Goal: Check status

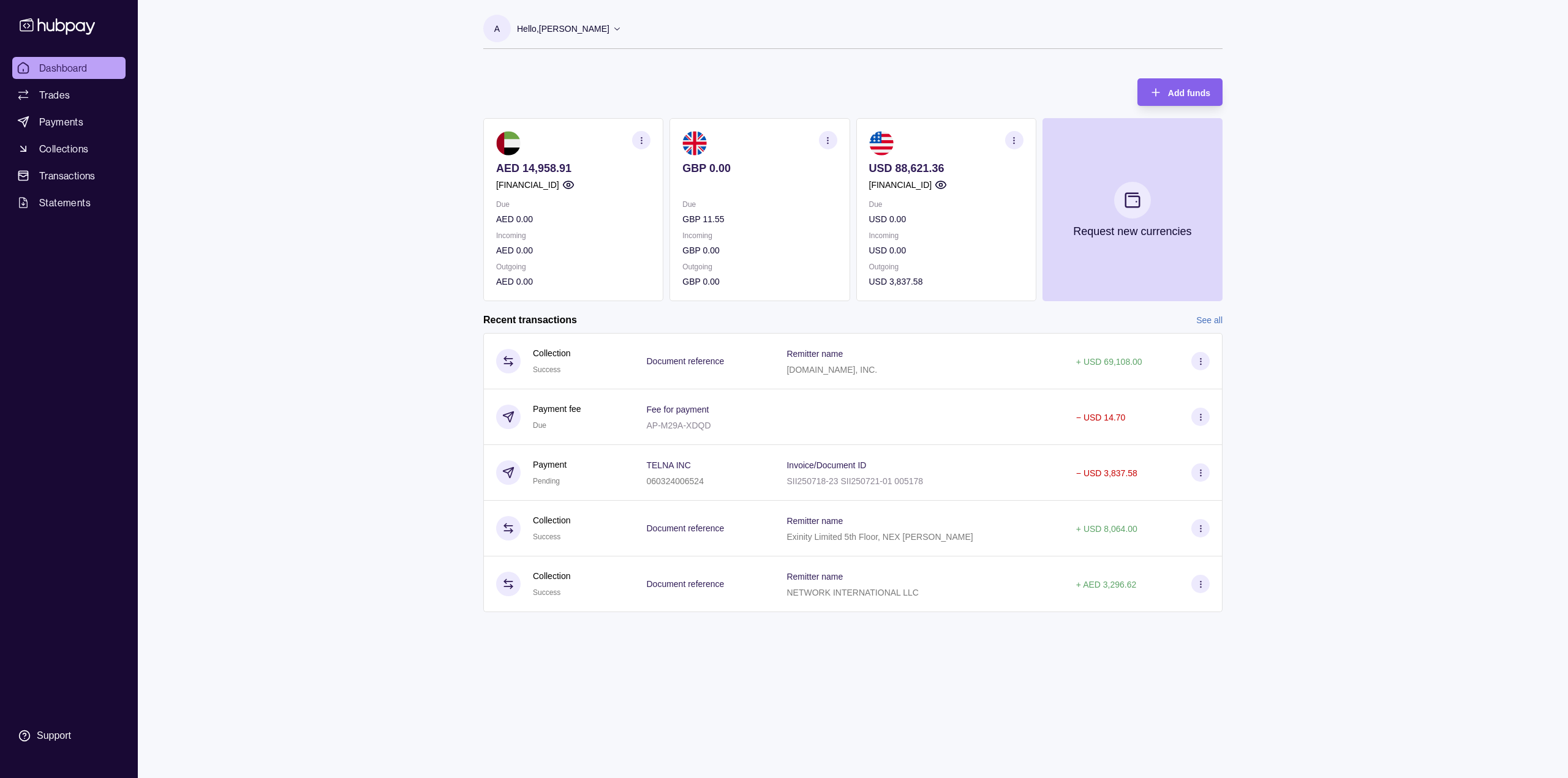
click at [1212, 322] on link "See all" at bounding box center [1209, 320] width 27 height 13
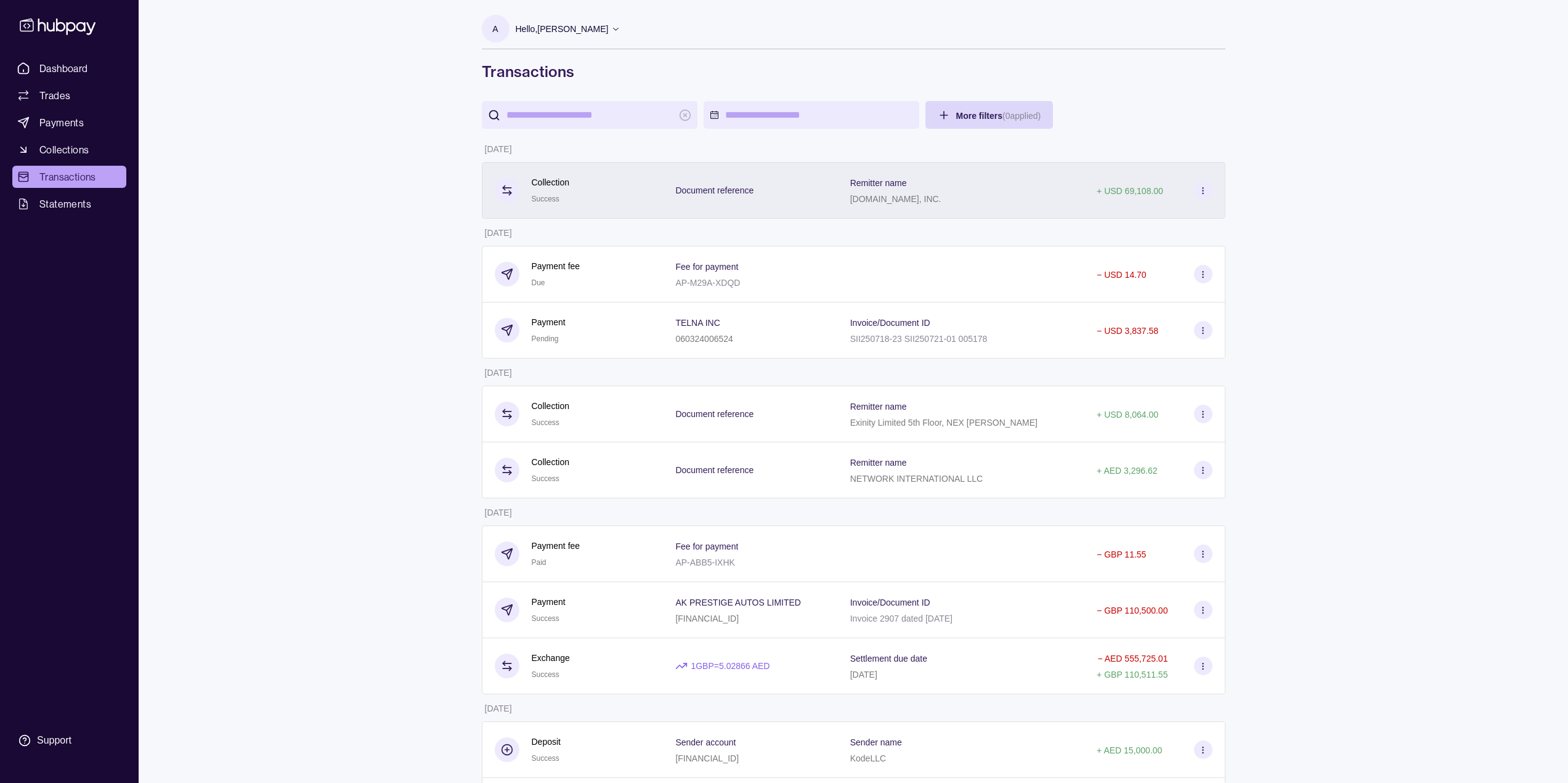
click at [910, 199] on p "[DOMAIN_NAME], INC." at bounding box center [895, 198] width 91 height 10
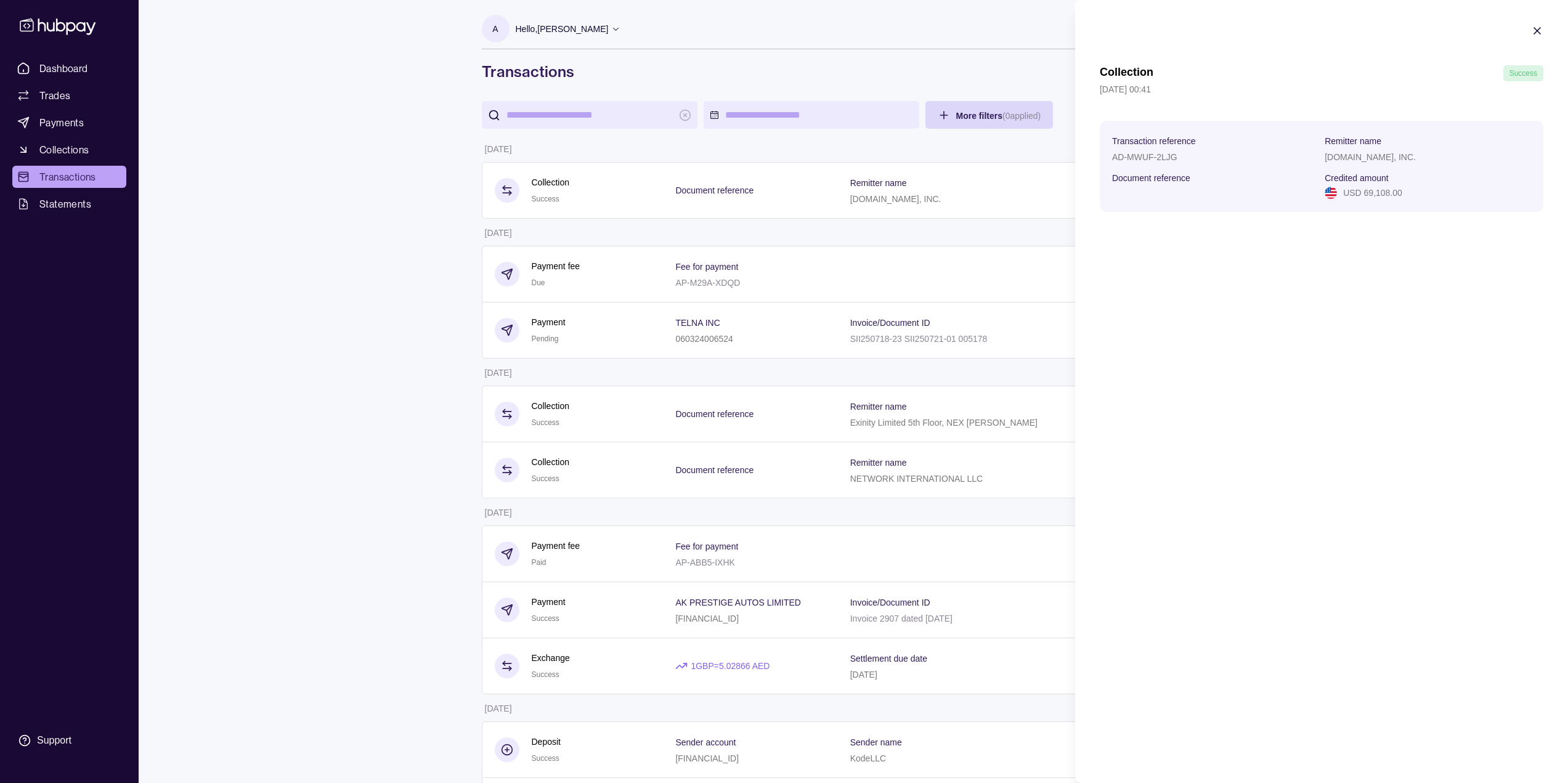
click at [1377, 198] on p "USD 69,108.00" at bounding box center [1372, 192] width 59 height 13
click at [1356, 152] on div "[DOMAIN_NAME], INC." at bounding box center [1427, 156] width 206 height 15
click at [1179, 175] on p "Document reference" at bounding box center [1151, 178] width 79 height 10
click at [1143, 156] on p "AD-MWUF-2LJG" at bounding box center [1144, 156] width 65 height 10
click at [1145, 146] on span "Transaction reference" at bounding box center [1153, 140] width 84 height 15
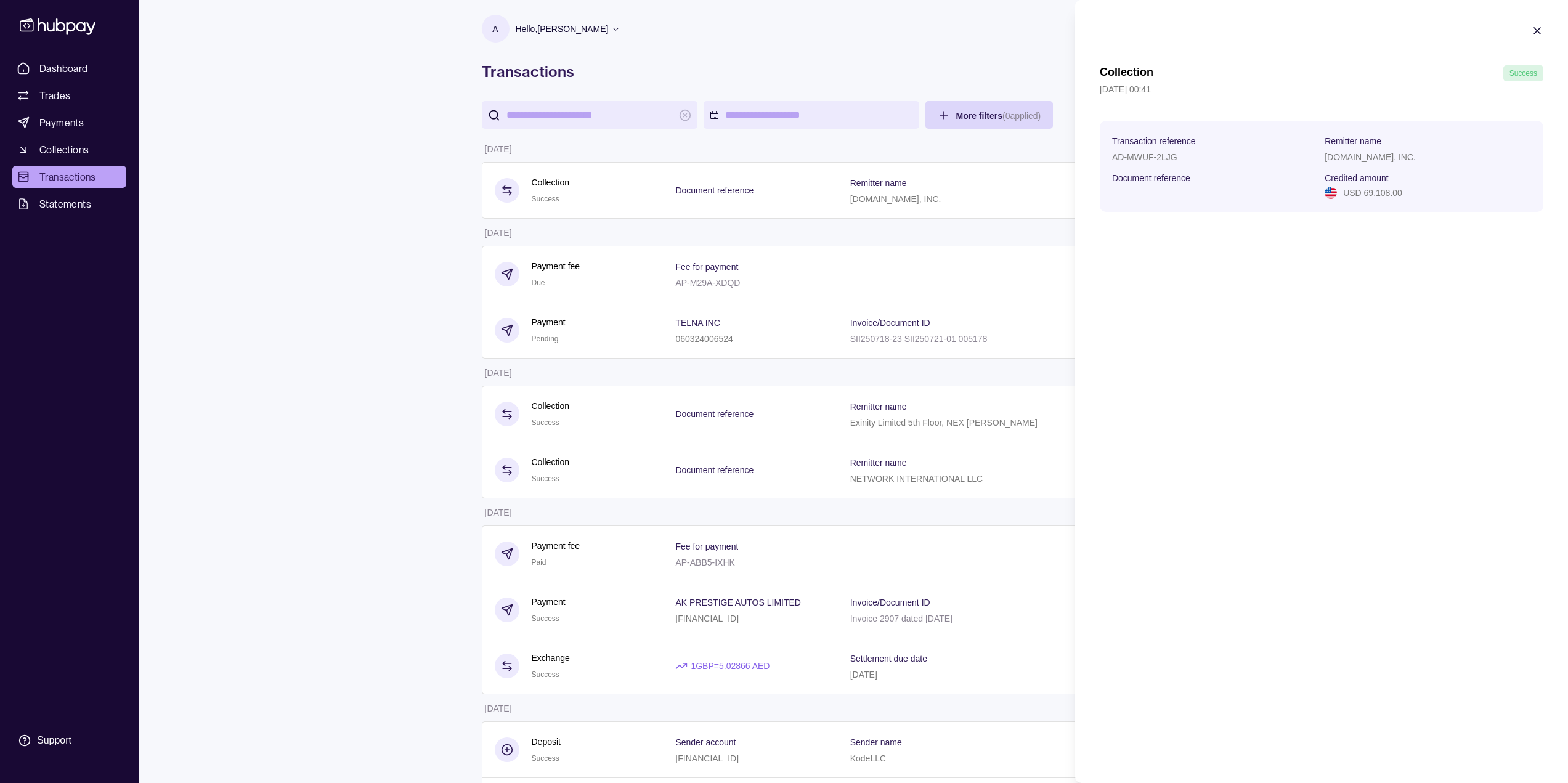
click at [1145, 178] on p "Document reference" at bounding box center [1151, 178] width 79 height 10
click at [1138, 148] on div "Transaction reference AD-MWUF-2LJG" at bounding box center [1214, 148] width 206 height 30
drag, startPoint x: 1321, startPoint y: 158, endPoint x: 1383, endPoint y: 160, distance: 62.0
click at [1383, 160] on section "Transaction reference AD-MWUF-2LJG Remitter name [DOMAIN_NAME], INC. Document r…" at bounding box center [1321, 166] width 419 height 66
click at [1327, 161] on p "[DOMAIN_NAME], INC." at bounding box center [1370, 156] width 91 height 10
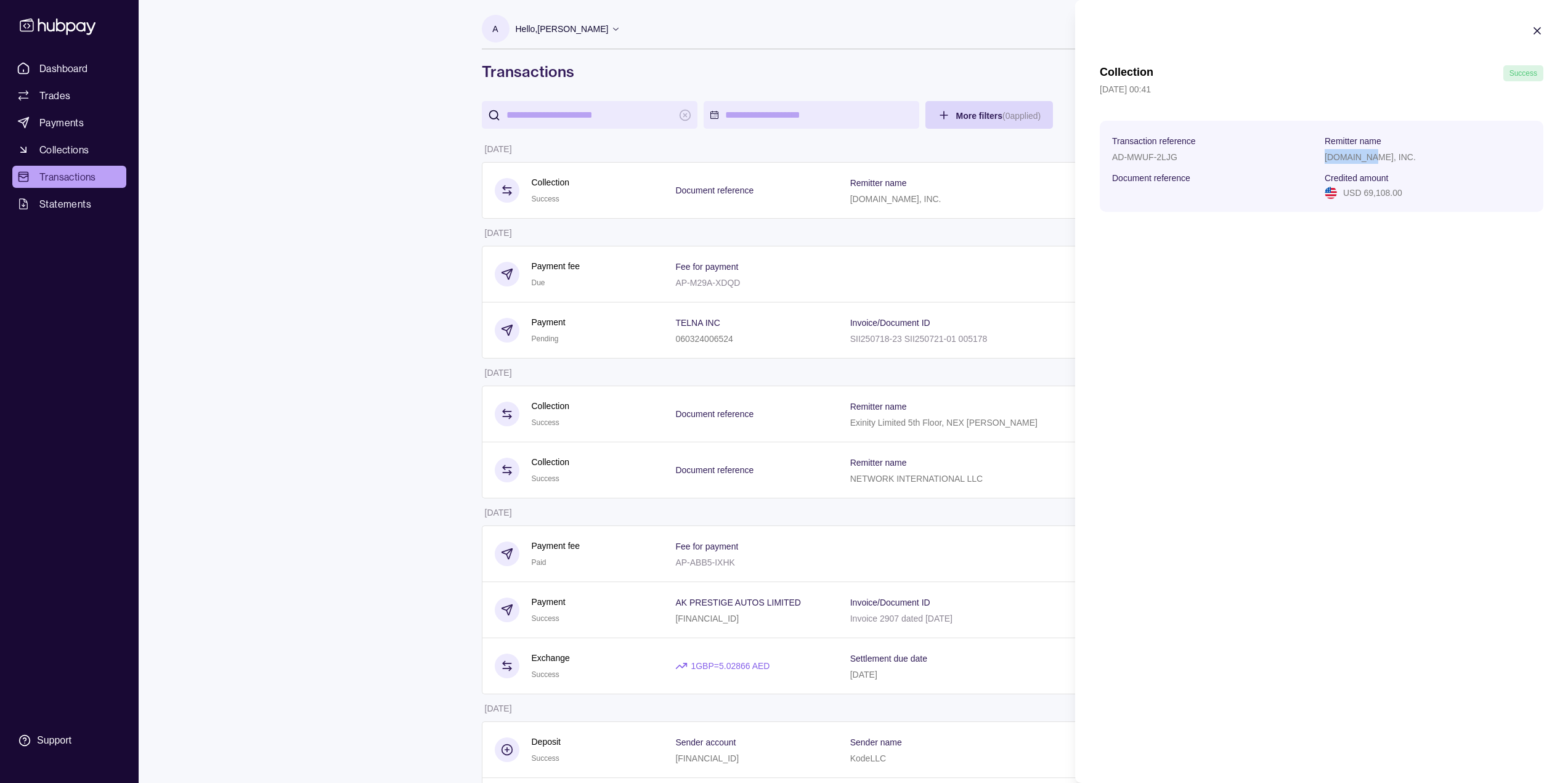
drag, startPoint x: 1324, startPoint y: 157, endPoint x: 1377, endPoint y: 156, distance: 53.0
click at [1377, 156] on p "[DOMAIN_NAME], INC." at bounding box center [1370, 156] width 91 height 10
copy p "INTERMEDIA"
drag, startPoint x: 1253, startPoint y: 490, endPoint x: 1264, endPoint y: 229, distance: 261.2
click at [1253, 490] on div "Collection Success [DATE] 00:41 Transaction reference AD-MWUF-2LJG Remitter nam…" at bounding box center [1321, 392] width 493 height 783
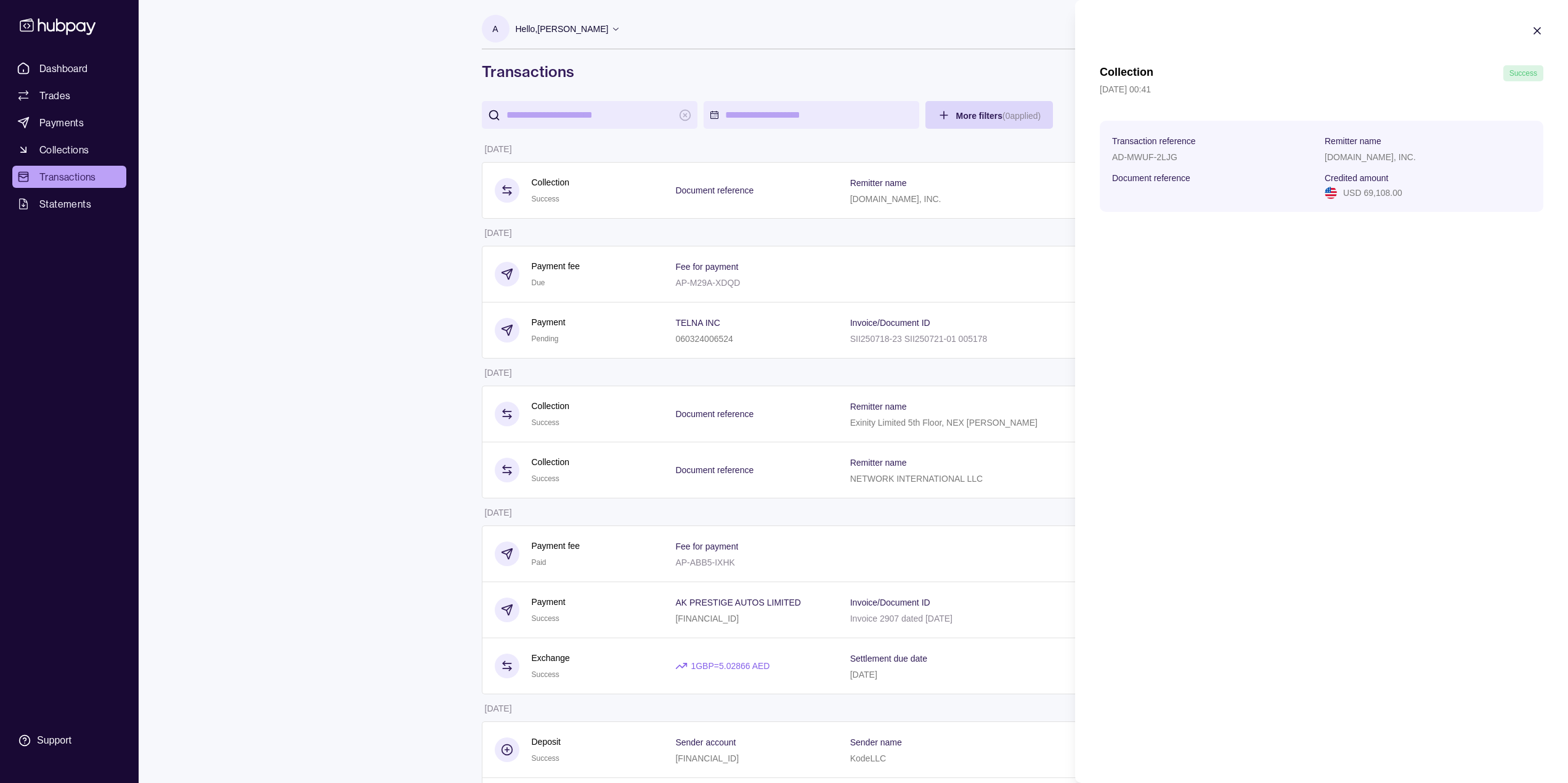
click at [1540, 27] on icon "button" at bounding box center [1537, 31] width 13 height 13
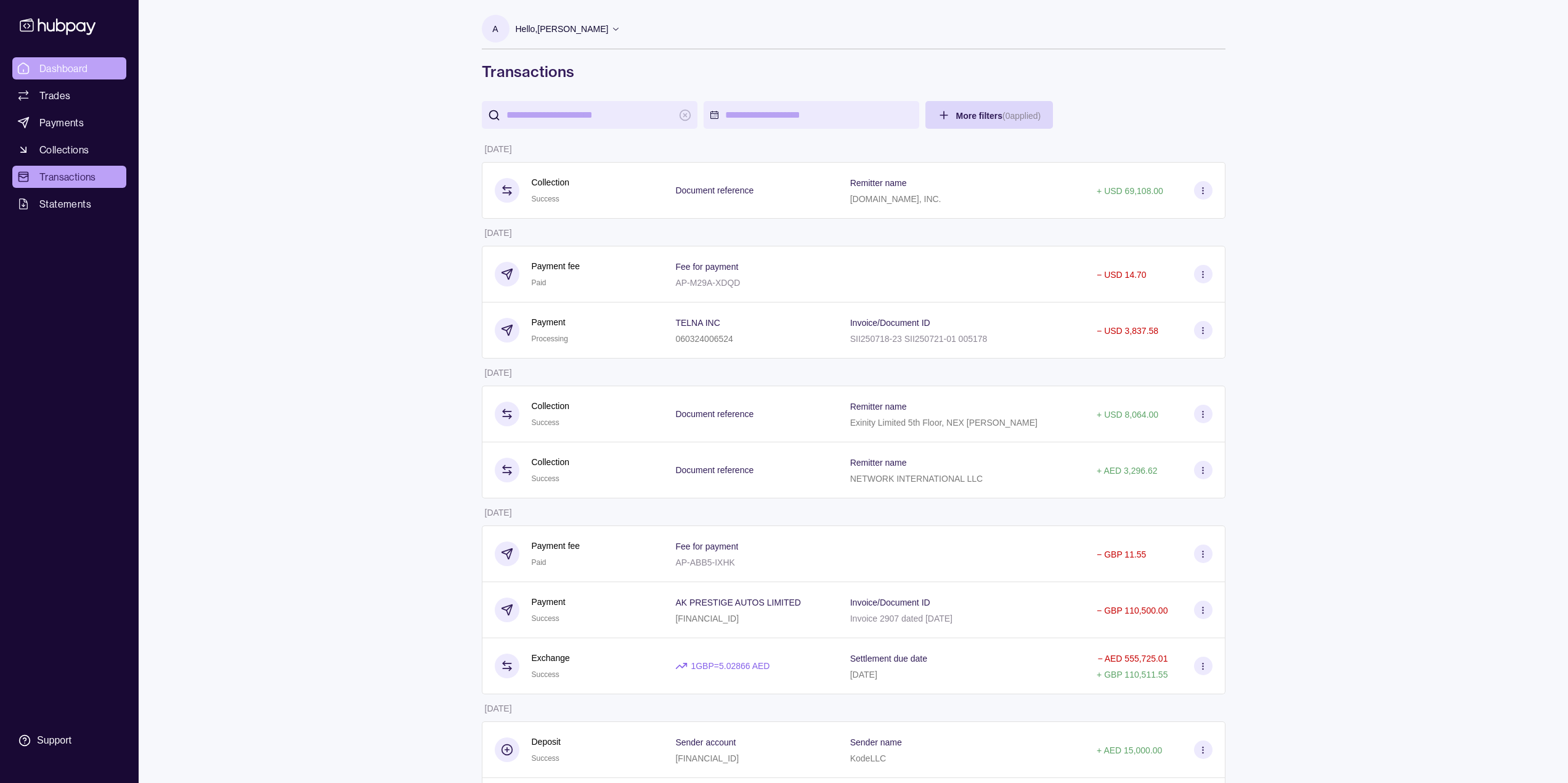
click at [64, 64] on span "Dashboard" at bounding box center [63, 68] width 48 height 15
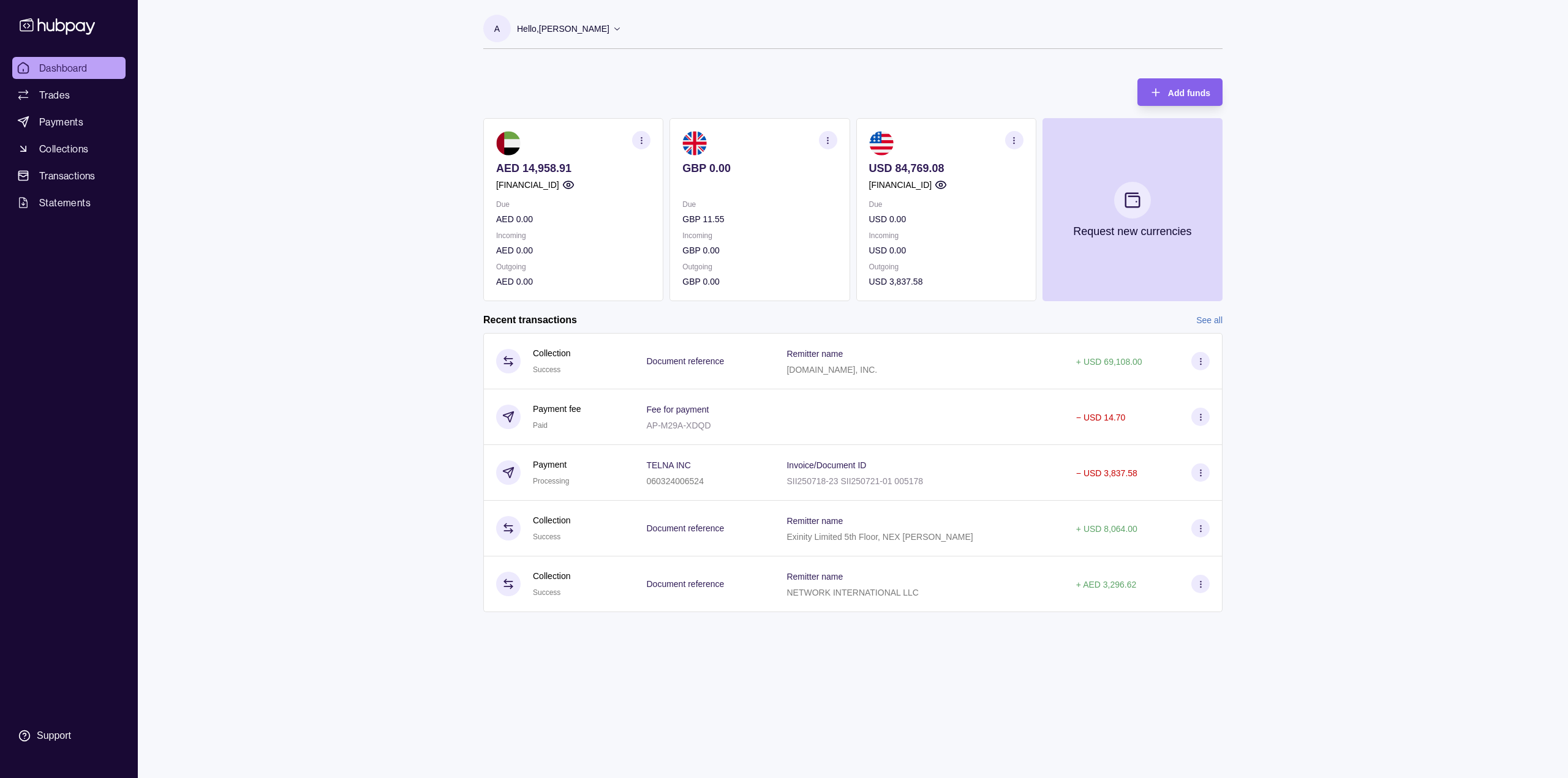
click at [261, 274] on div "Dashboard Trades Payments Collections Transactions Statements Support A Hello, …" at bounding box center [784, 389] width 1568 height 778
click at [250, 289] on div "Dashboard Trades Payments Collections Transactions Statements Support A Hello, …" at bounding box center [784, 389] width 1568 height 778
click at [614, 28] on icon at bounding box center [617, 28] width 9 height 9
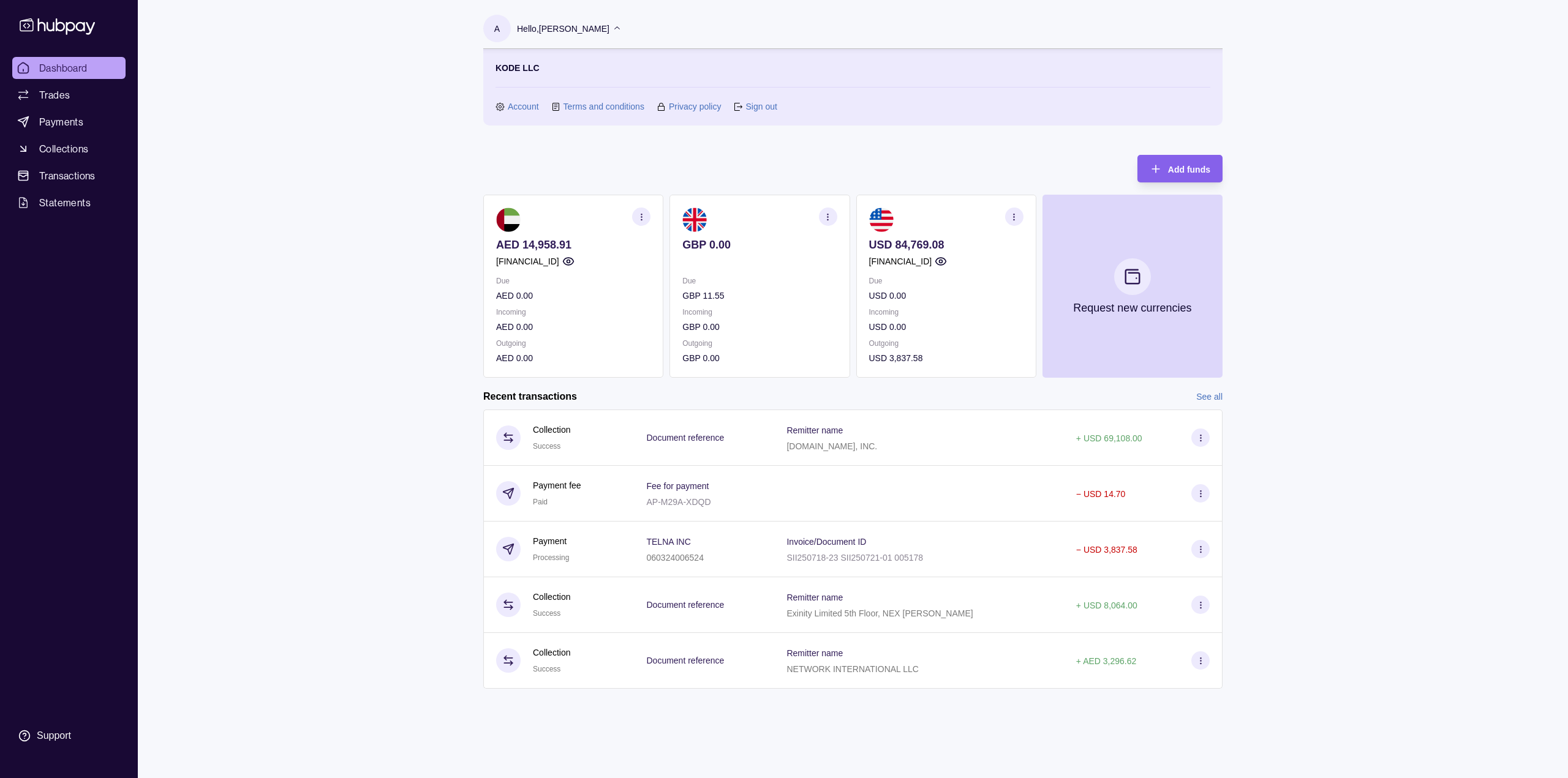
click at [329, 135] on div "Dashboard Trades Payments Collections Transactions Statements Support A Hello, …" at bounding box center [784, 389] width 1568 height 778
